Goal: Task Accomplishment & Management: Complete application form

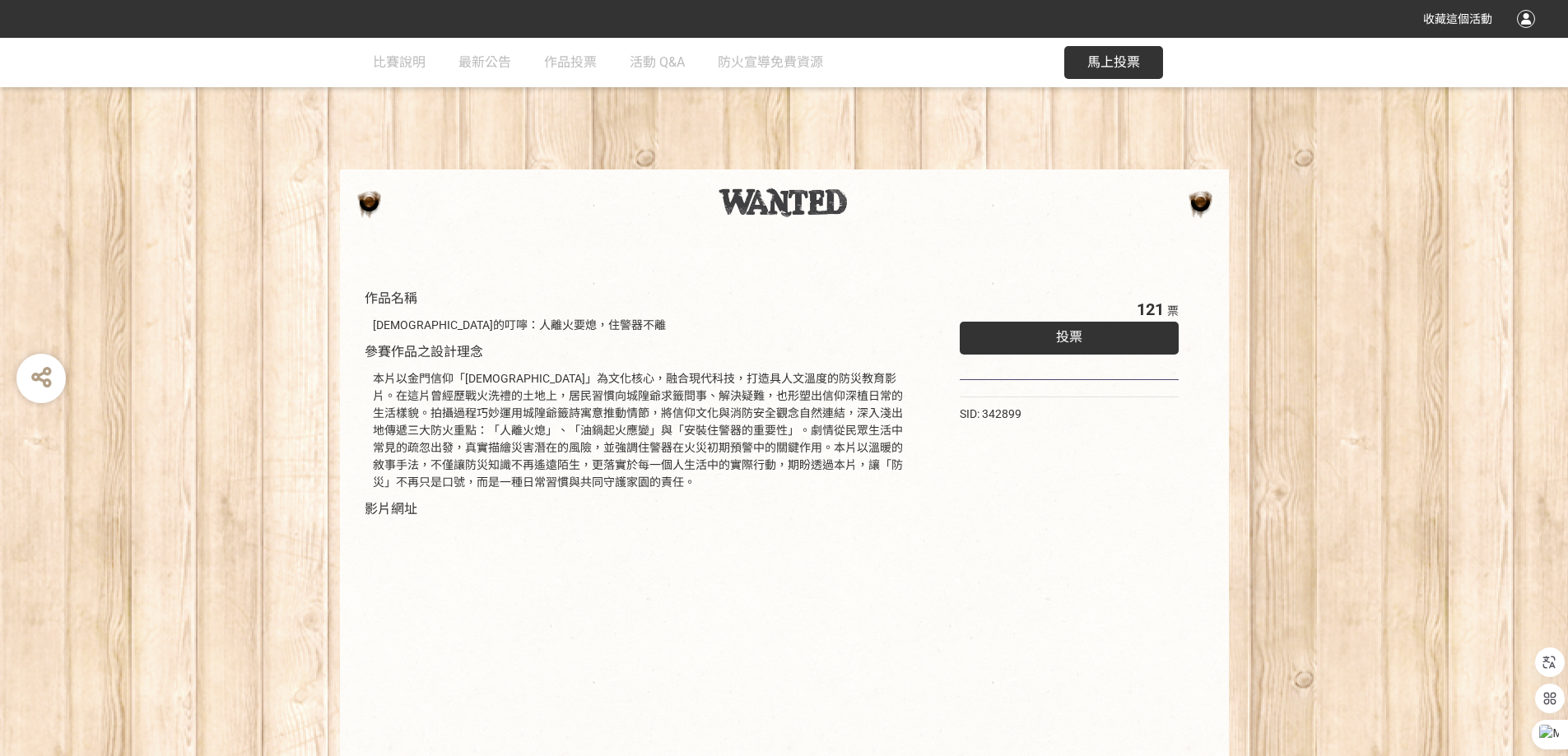
click at [1081, 335] on span "投票" at bounding box center [1069, 337] width 27 height 16
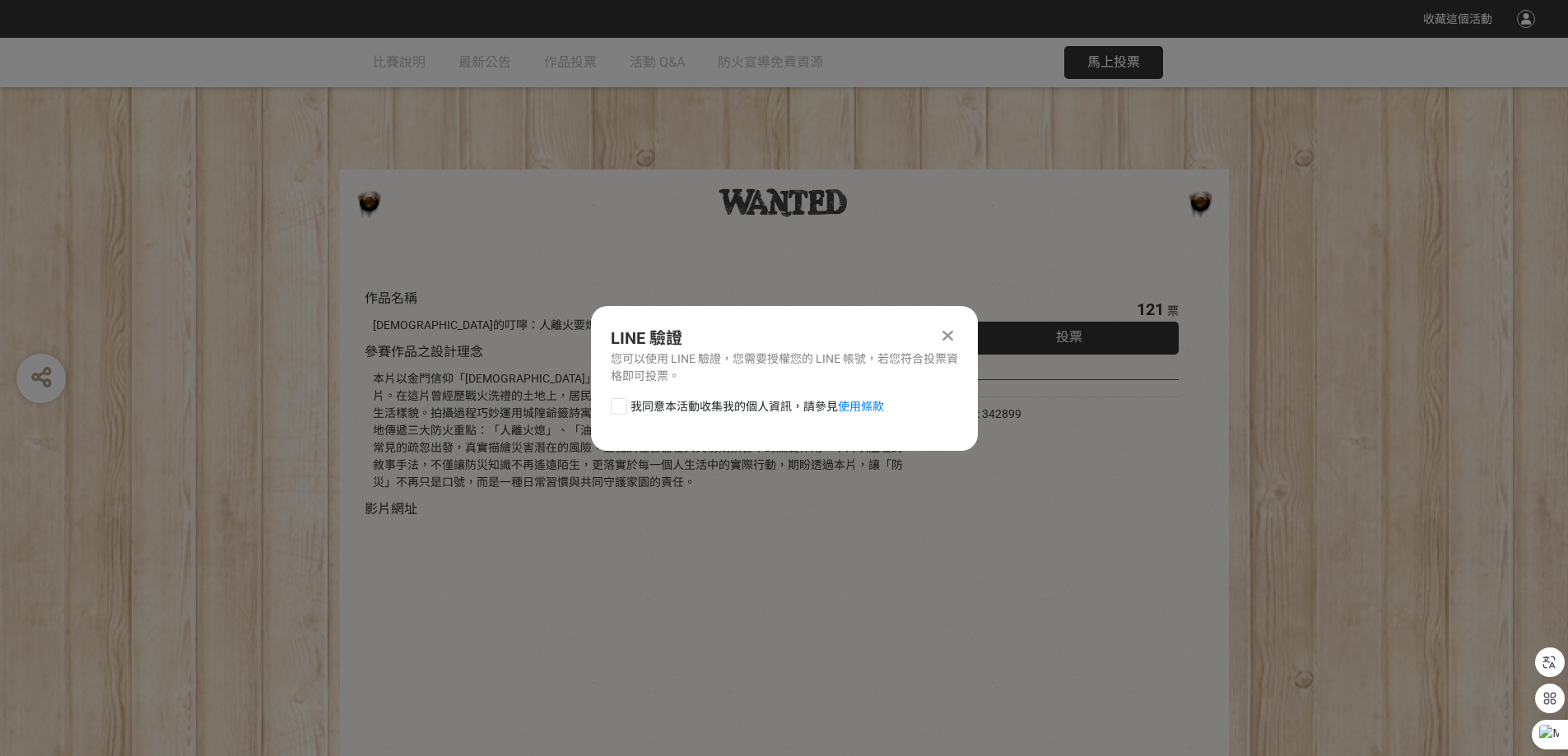
click at [615, 407] on div at bounding box center [619, 406] width 17 height 17
checkbox input "true"
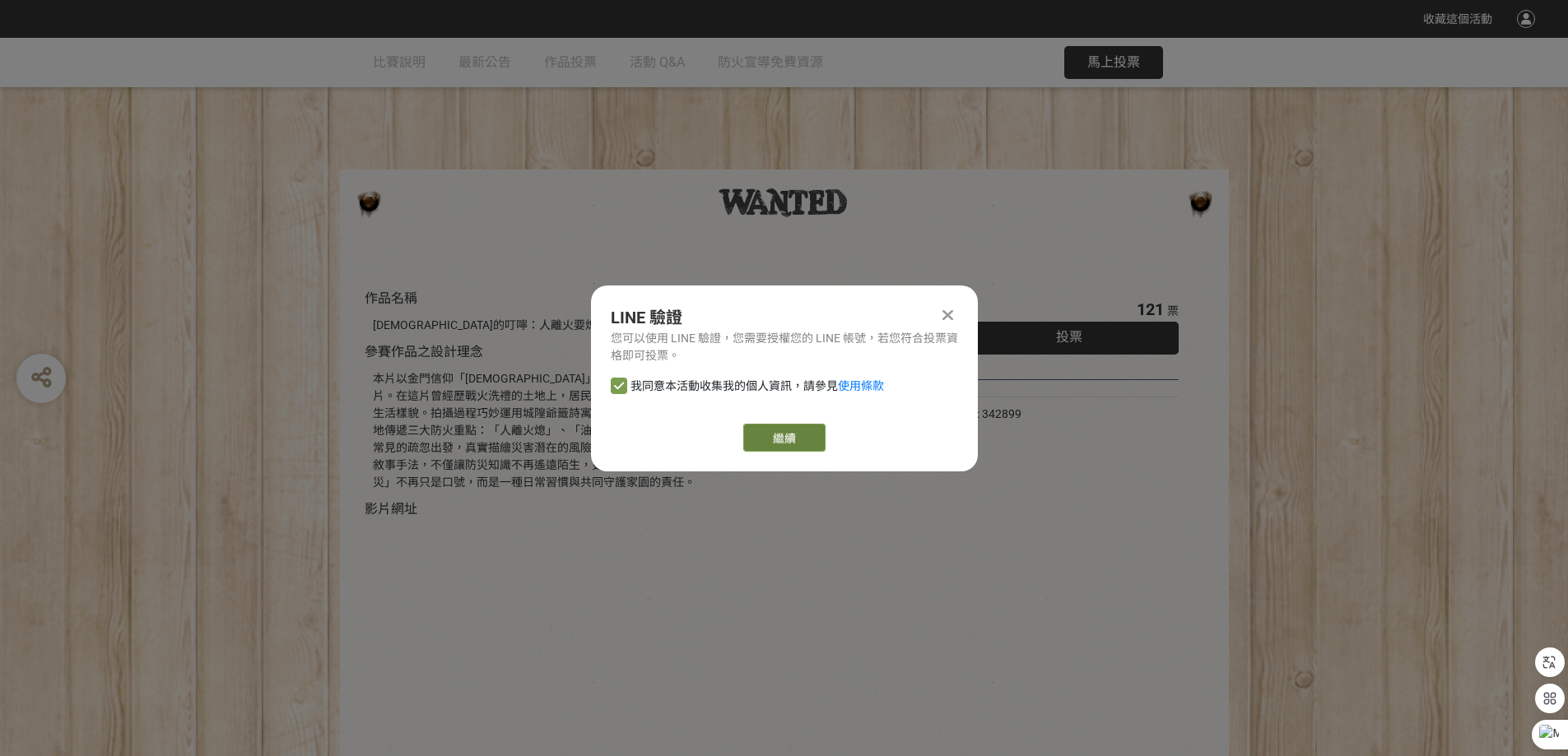
click at [795, 441] on link "繼續" at bounding box center [784, 437] width 83 height 28
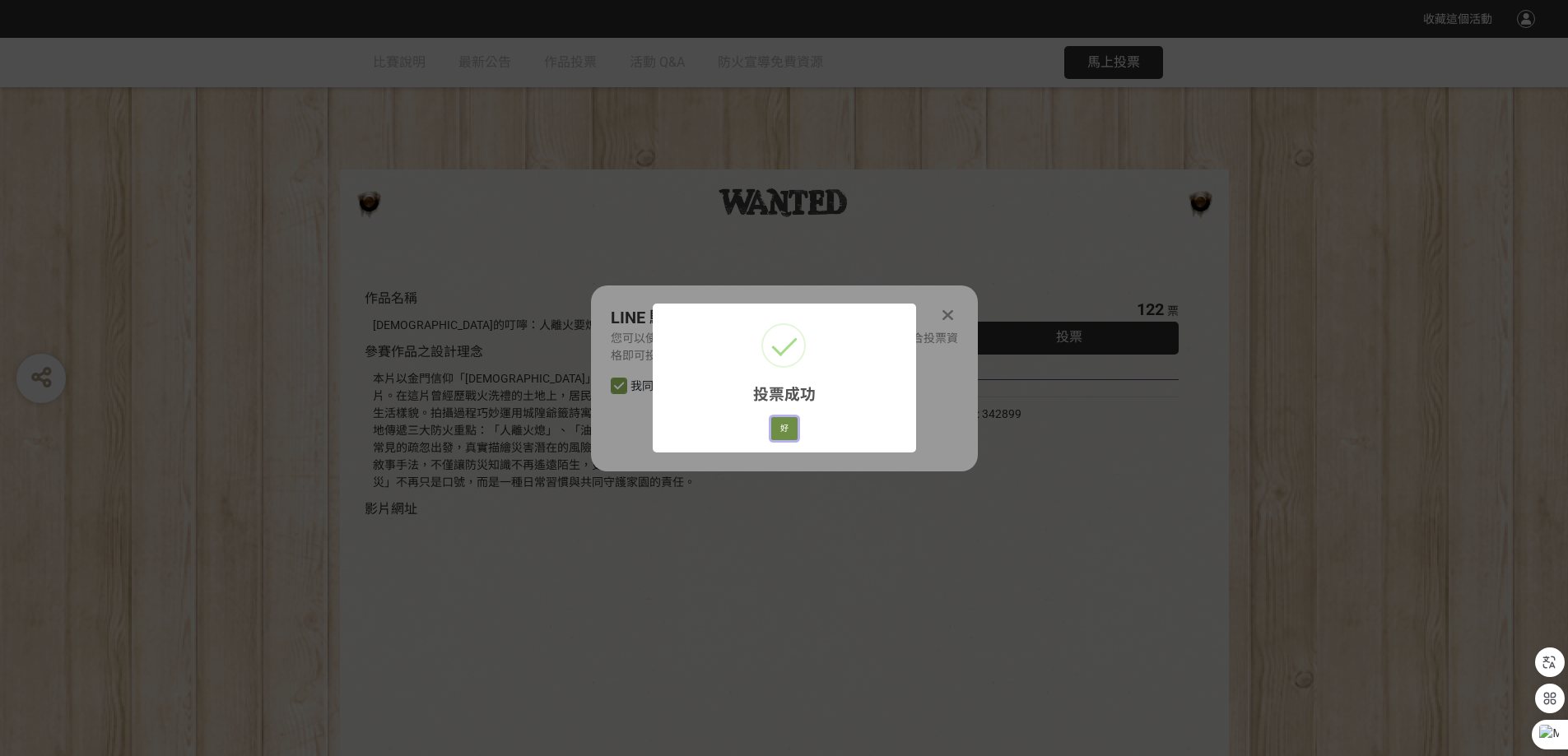
click at [785, 431] on button "好" at bounding box center [785, 428] width 27 height 23
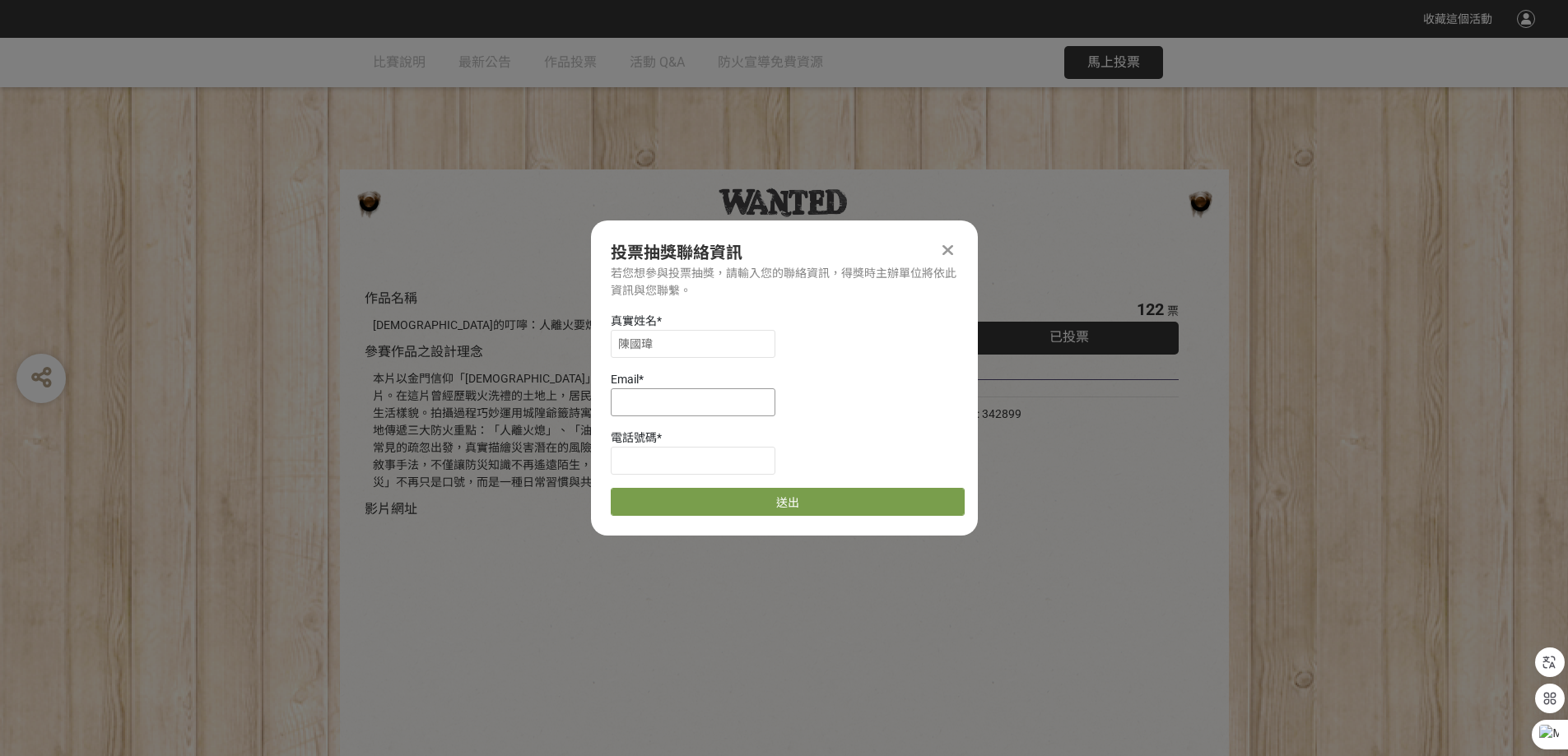
click at [650, 408] on input at bounding box center [692, 402] width 164 height 28
type input "[EMAIL_ADDRESS][DOMAIN_NAME]"
click at [661, 461] on input at bounding box center [692, 460] width 164 height 28
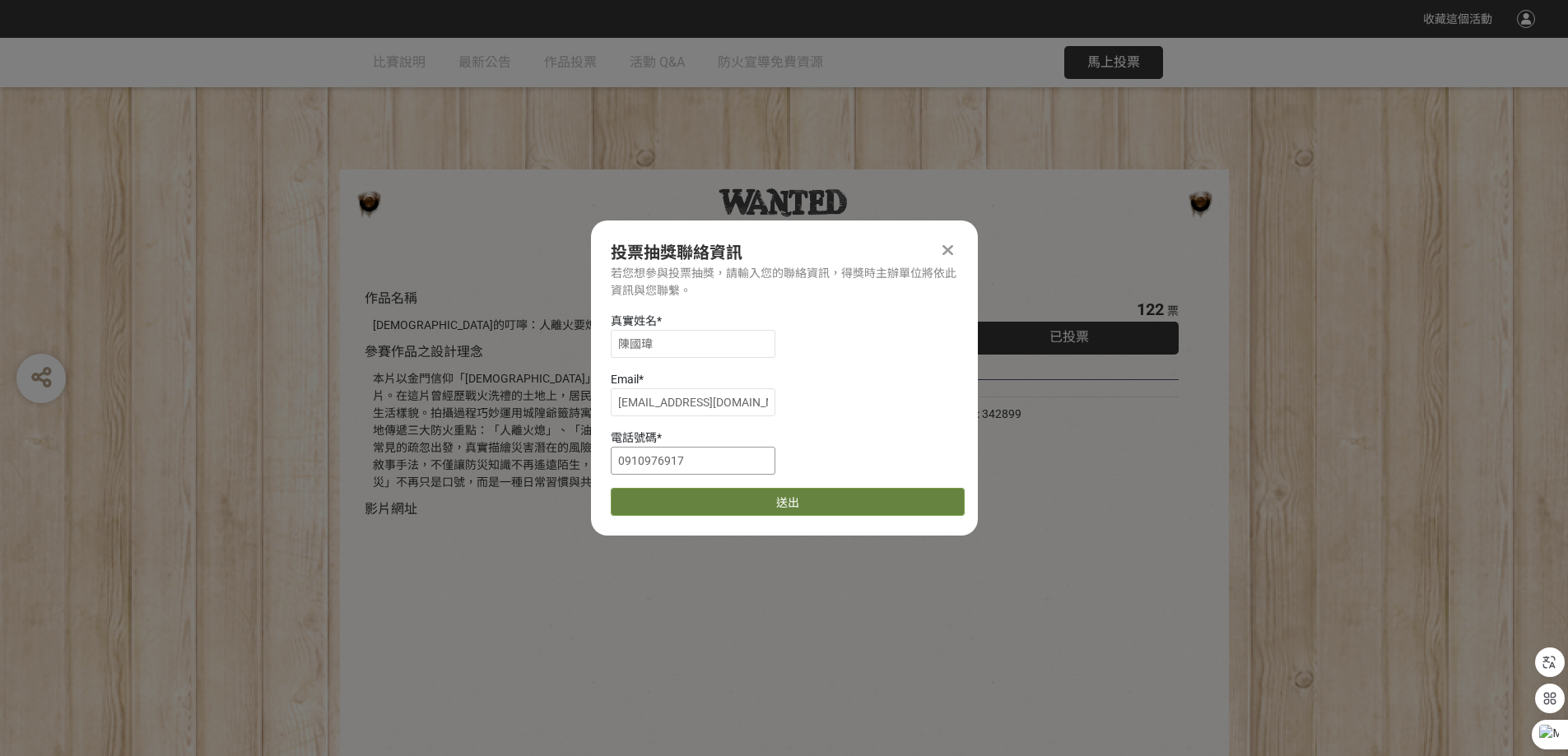
type input "0910976917"
click at [795, 494] on button "送出" at bounding box center [788, 501] width 354 height 28
